Goal: Information Seeking & Learning: Learn about a topic

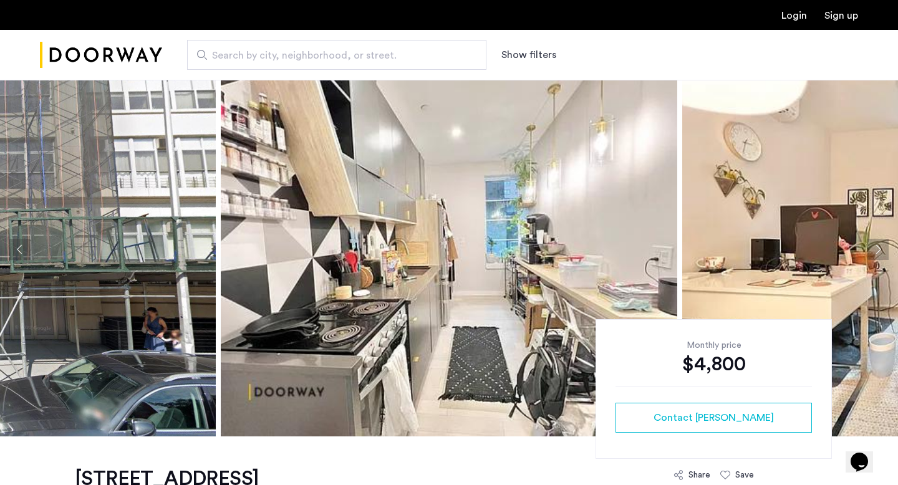
click at [500, 218] on img at bounding box center [449, 249] width 456 height 374
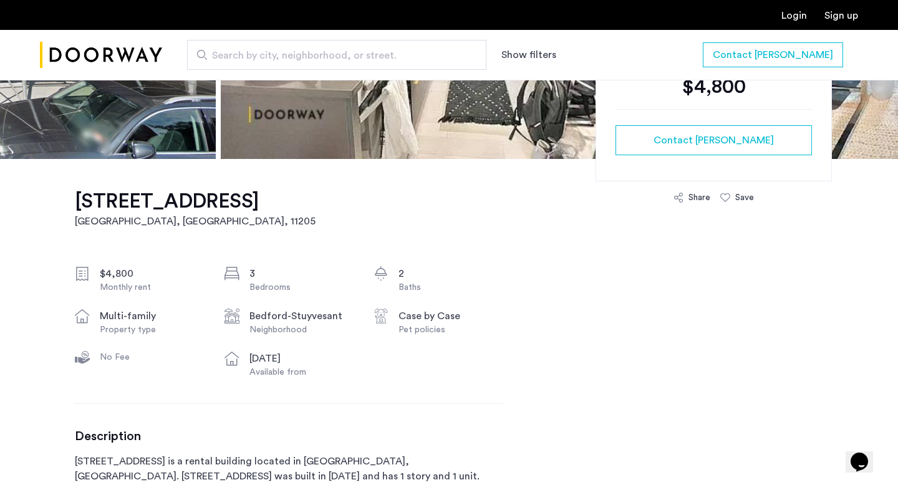
scroll to position [459, 0]
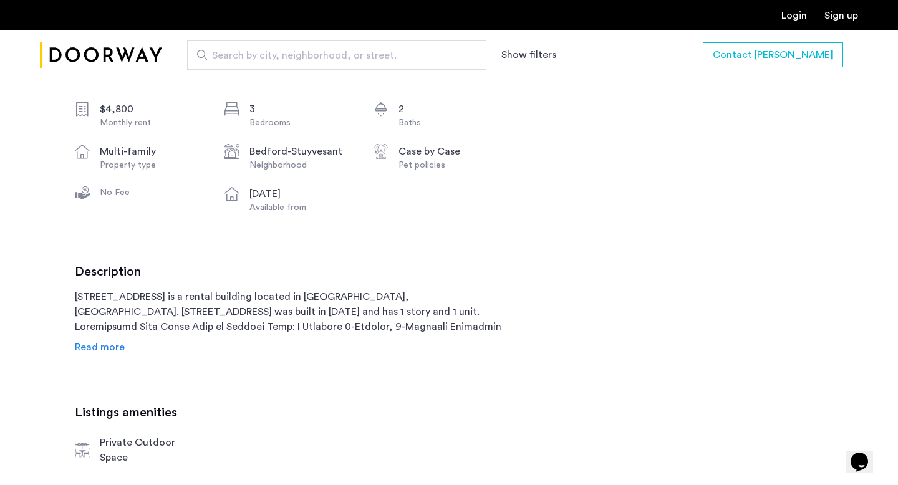
click at [123, 335] on div "Description [STREET_ADDRESS] is a rental building located in [GEOGRAPHIC_DATA],…" at bounding box center [289, 309] width 428 height 90
click at [123, 342] on div "Description [STREET_ADDRESS] is a rental building located in [GEOGRAPHIC_DATA],…" at bounding box center [289, 309] width 428 height 90
click at [120, 347] on span "Read more" at bounding box center [100, 347] width 50 height 10
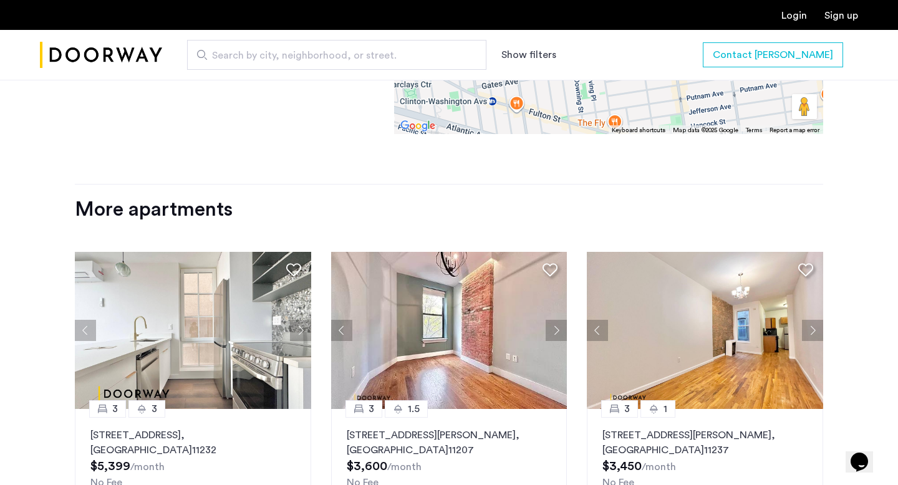
scroll to position [1755, 0]
click at [227, 279] on img at bounding box center [193, 329] width 236 height 157
